Goal: Task Accomplishment & Management: Manage account settings

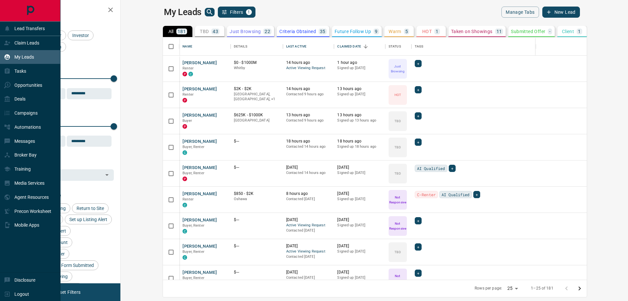
scroll to position [237, 499]
click at [24, 41] on p "Claim Leads" at bounding box center [26, 42] width 25 height 5
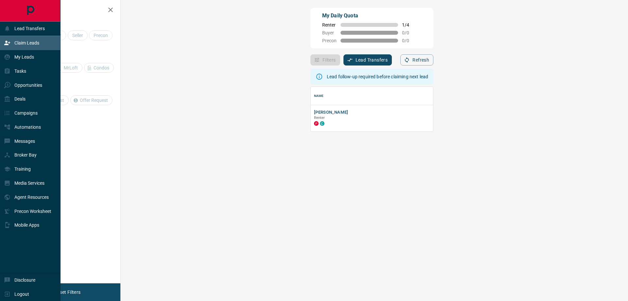
scroll to position [40, 488]
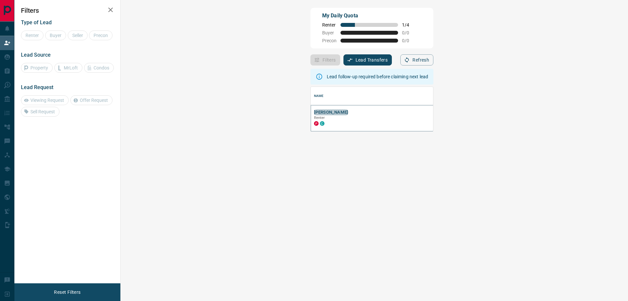
click at [314, 112] on button "[PERSON_NAME]" at bounding box center [331, 112] width 34 height 6
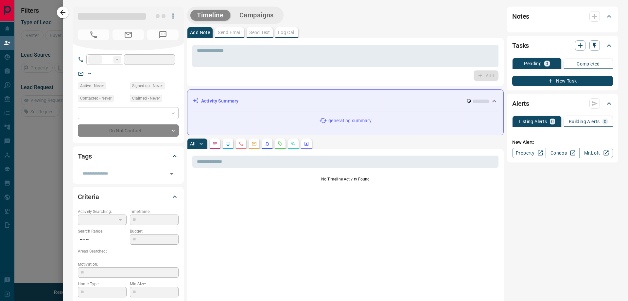
type input "**"
type input "**********"
type input "*"
type input "*******"
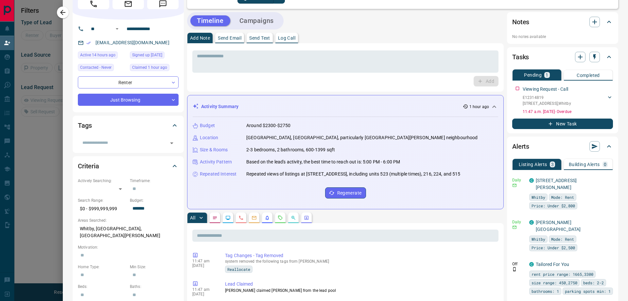
scroll to position [131, 0]
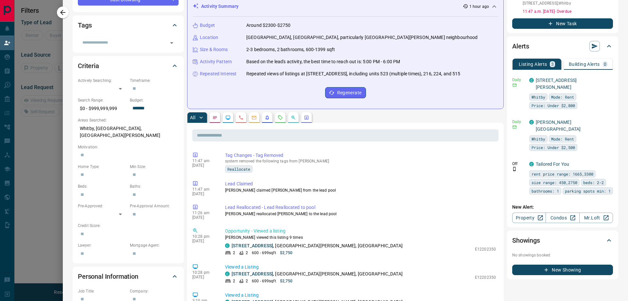
click at [218, 116] on button "button" at bounding box center [215, 117] width 10 height 10
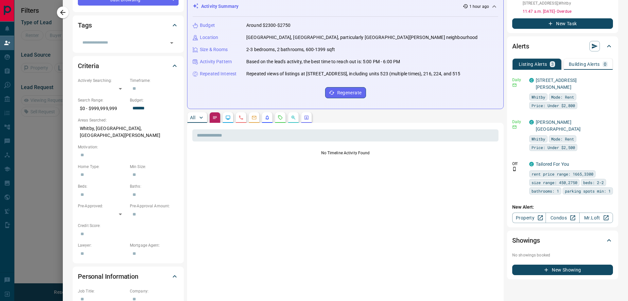
click at [282, 119] on icon "Requests" at bounding box center [280, 117] width 5 height 5
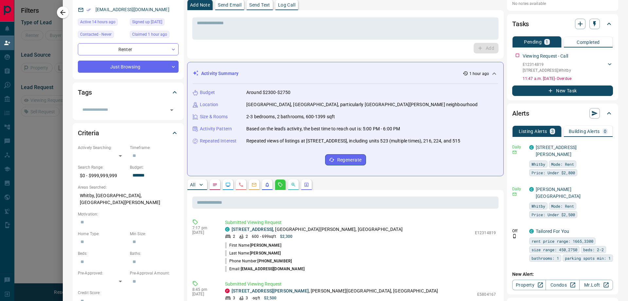
scroll to position [65, 0]
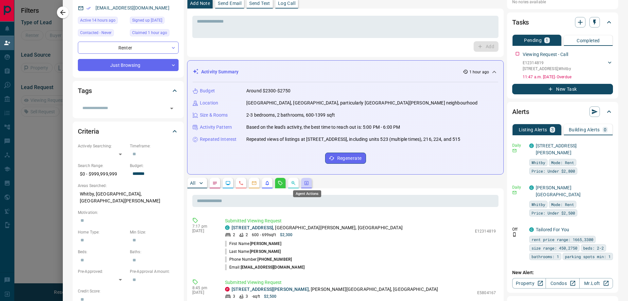
click at [307, 184] on icon "Agent Actions" at bounding box center [306, 183] width 4 height 4
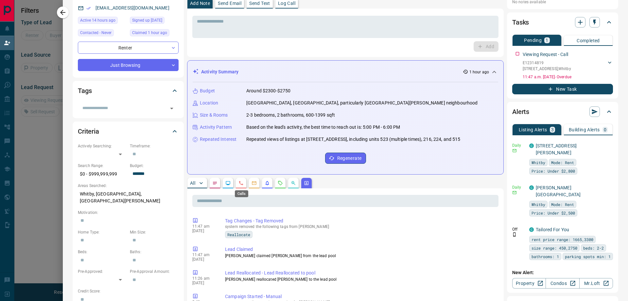
click at [243, 184] on icon "Calls" at bounding box center [241, 183] width 4 height 4
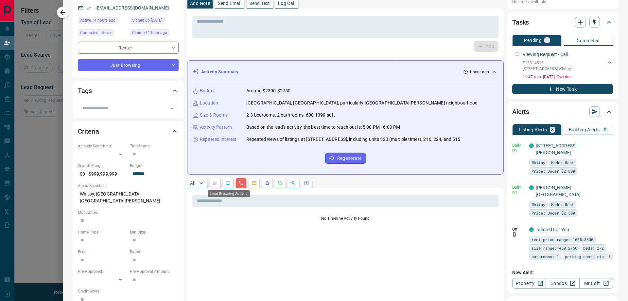
click at [227, 185] on icon "Lead Browsing Activity" at bounding box center [227, 182] width 5 height 5
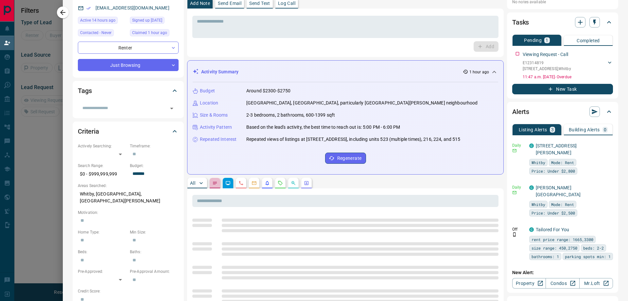
click at [213, 186] on button "button" at bounding box center [215, 183] width 10 height 10
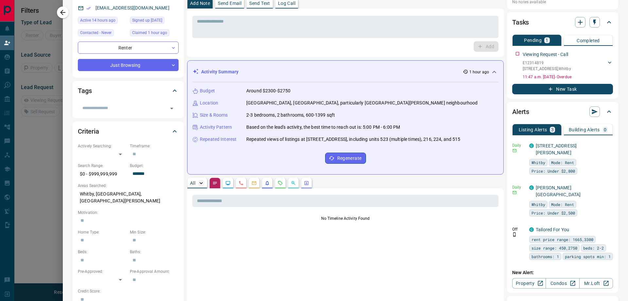
click at [198, 183] on icon "button" at bounding box center [201, 183] width 7 height 7
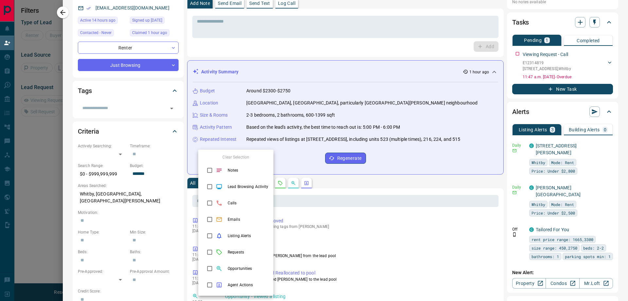
click at [423, 184] on div at bounding box center [314, 150] width 628 height 301
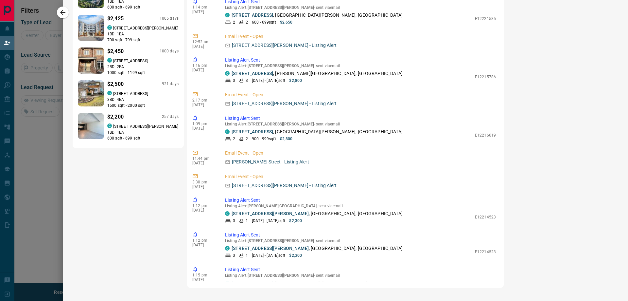
scroll to position [4943, 0]
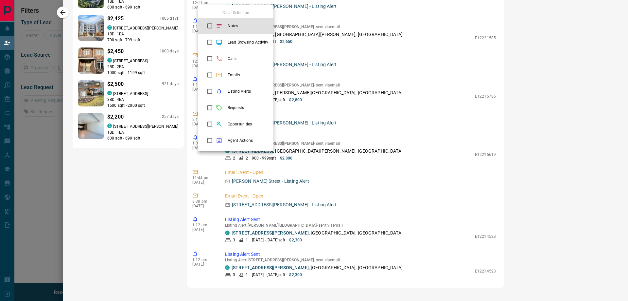
scroll to position [5037, 0]
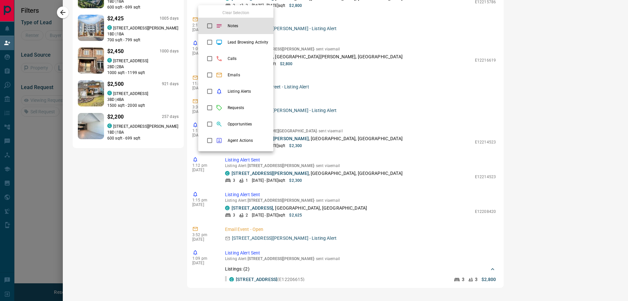
click at [65, 14] on div at bounding box center [314, 150] width 628 height 301
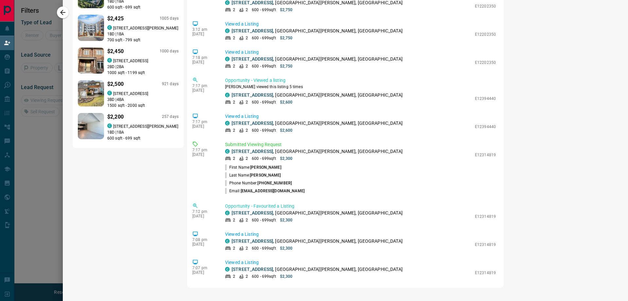
click at [58, 14] on div at bounding box center [314, 150] width 628 height 301
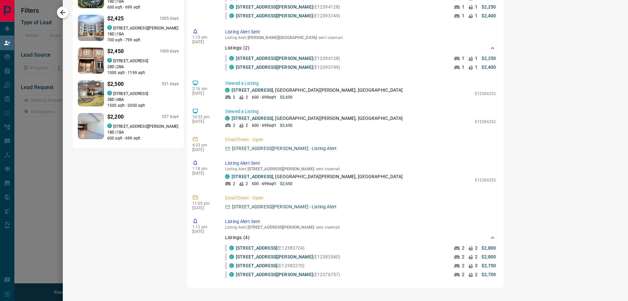
scroll to position [333, 0]
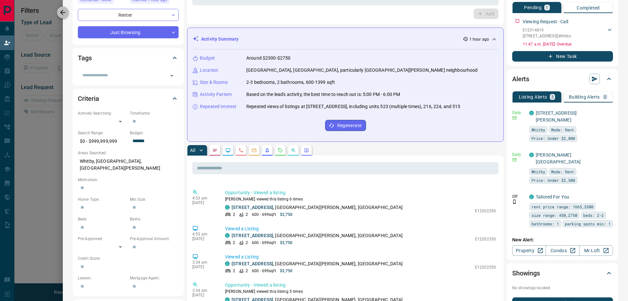
click at [62, 14] on icon "button" at bounding box center [63, 13] width 8 height 8
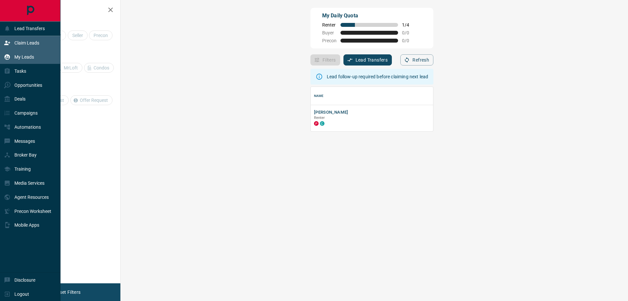
click at [19, 54] on div "My Leads" at bounding box center [19, 57] width 30 height 11
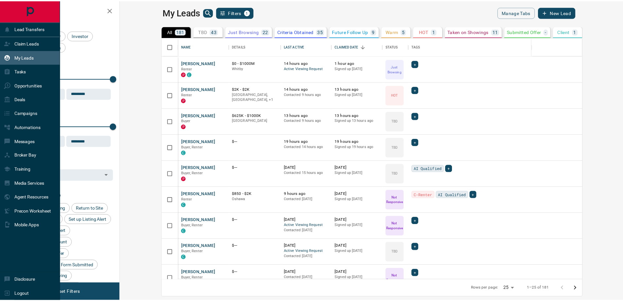
scroll to position [237, 499]
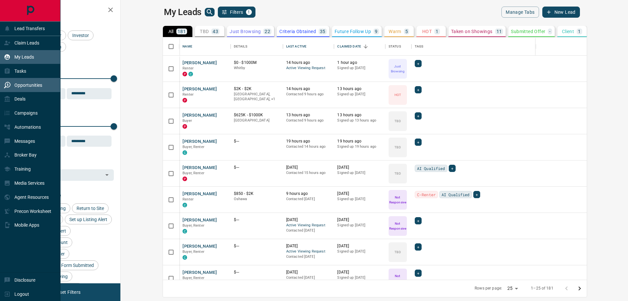
click at [25, 89] on div "Opportunities" at bounding box center [23, 84] width 38 height 11
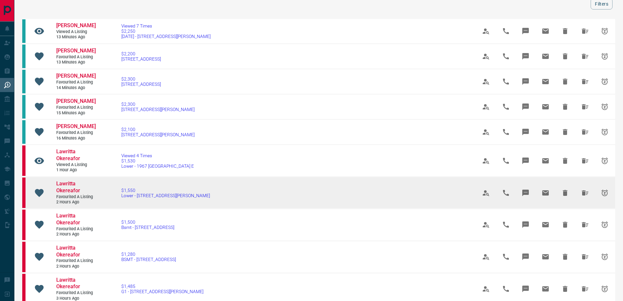
scroll to position [65, 0]
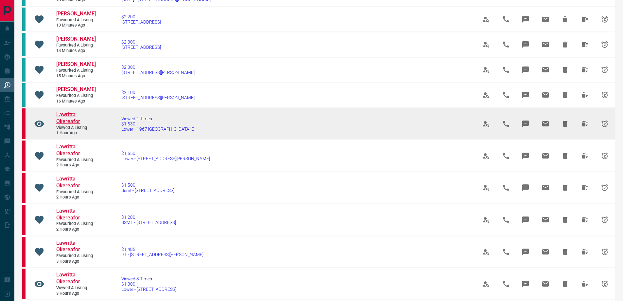
click at [69, 124] on span "Lawritta Okereafor" at bounding box center [68, 117] width 24 height 13
